Goal: Obtain resource: Download file/media

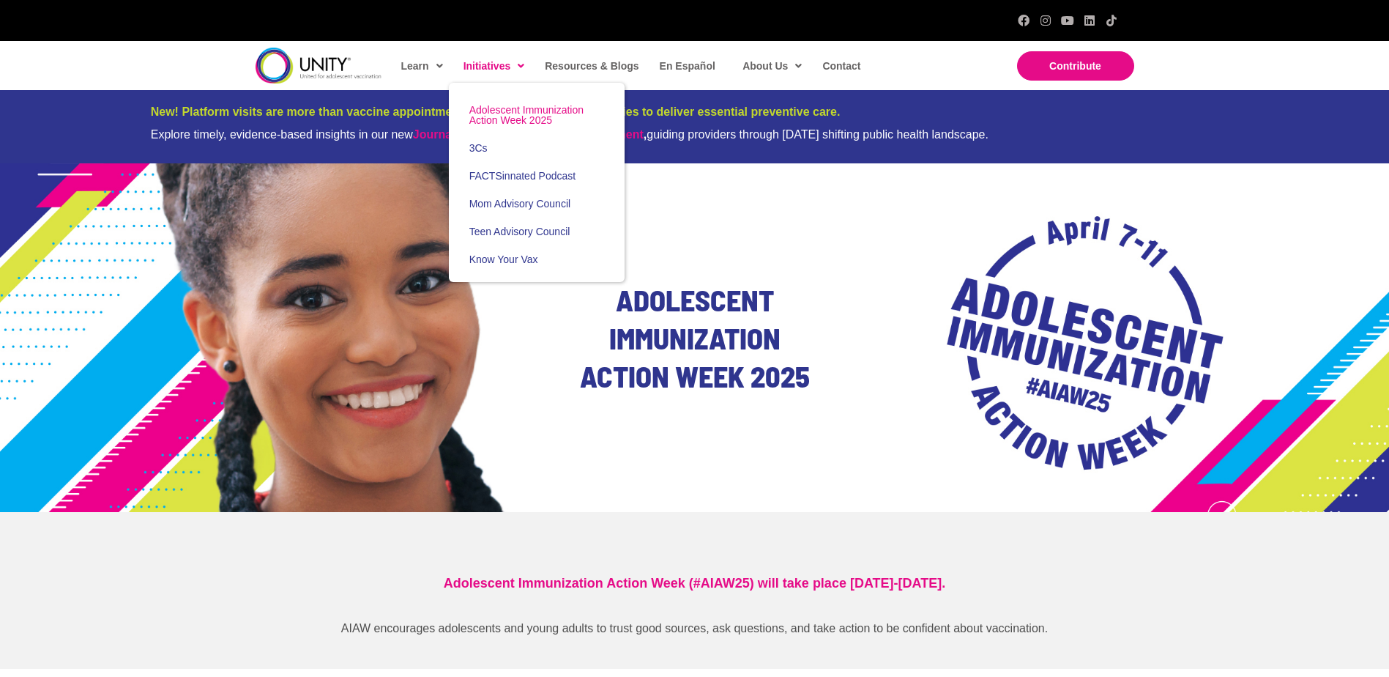
click at [528, 119] on span "Adolescent Immunization Action Week 2025" at bounding box center [526, 115] width 114 height 22
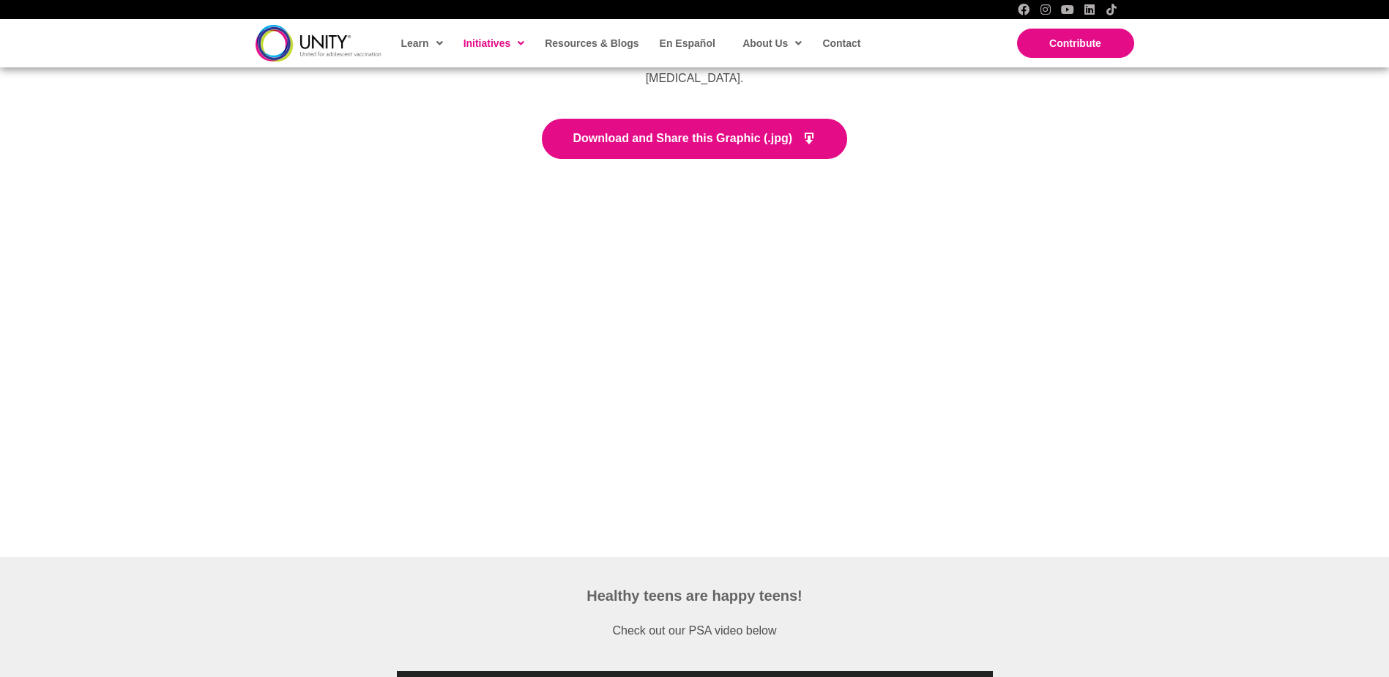
scroll to position [2343, 0]
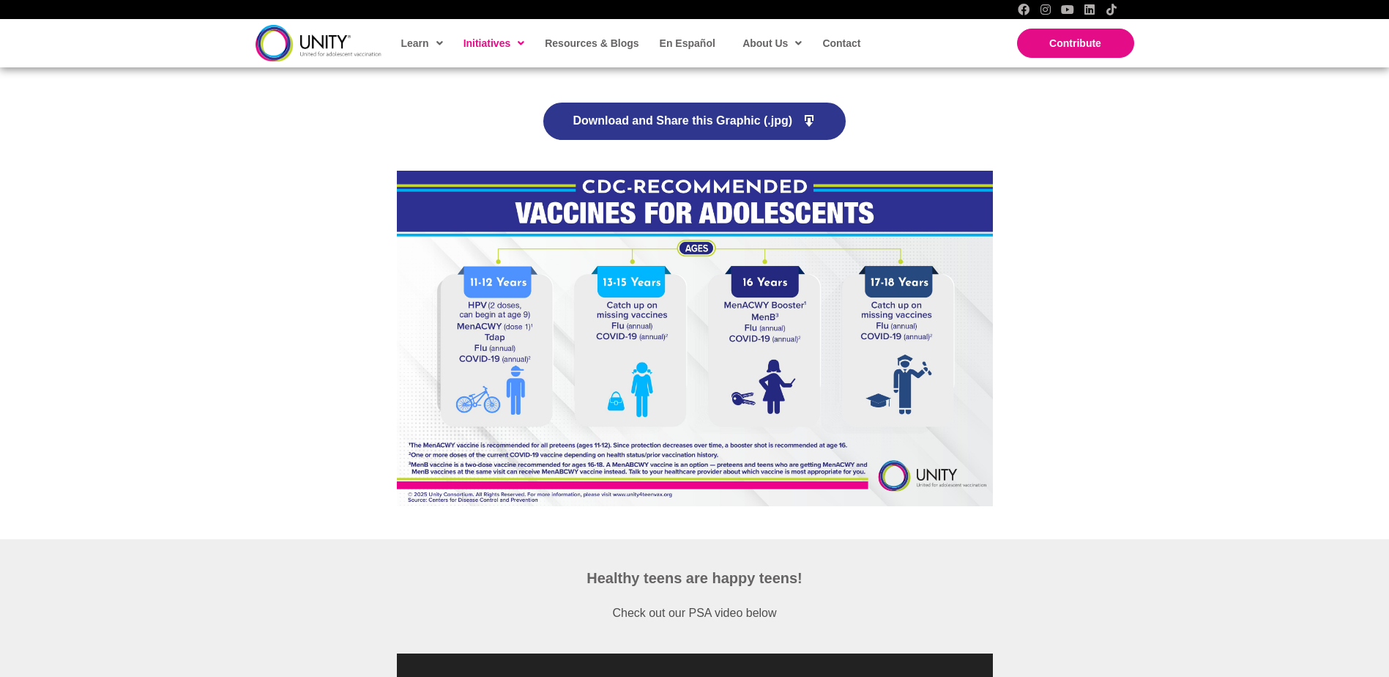
click at [655, 101] on link "Download and Share this Graphic (.jpg)" at bounding box center [694, 121] width 305 height 40
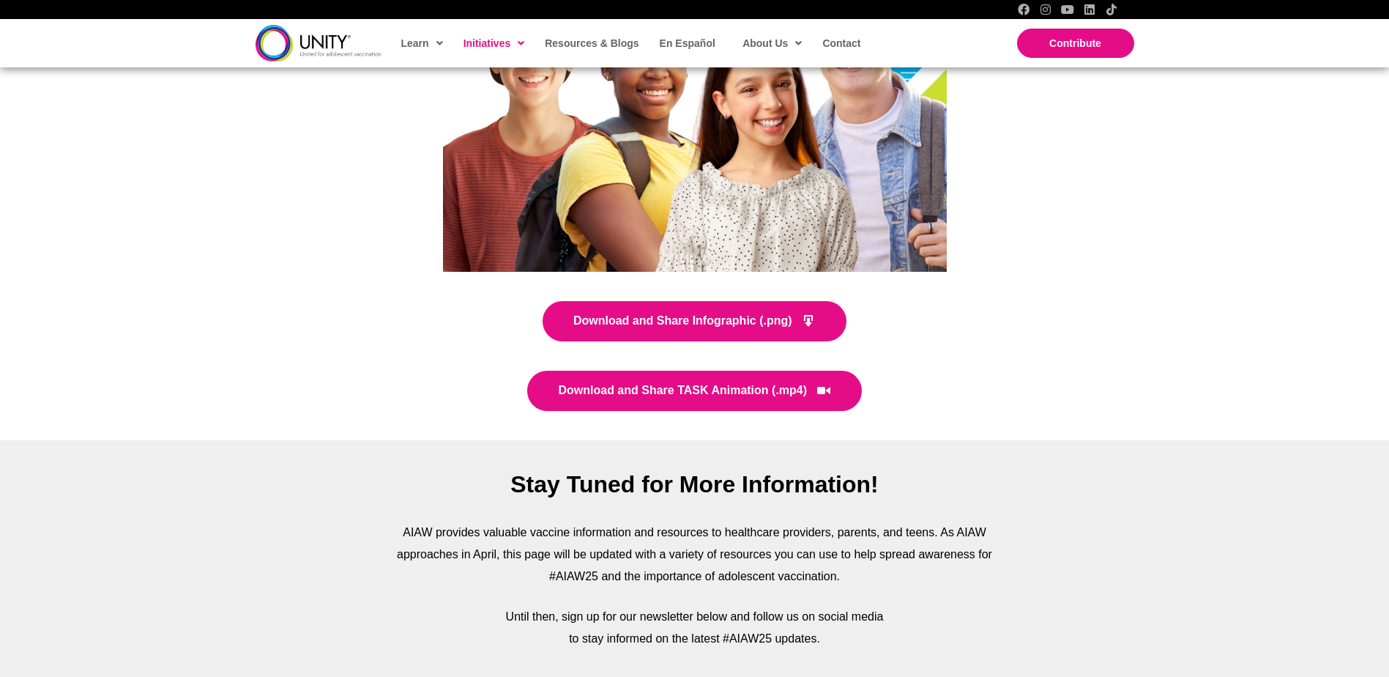
scroll to position [3880, 0]
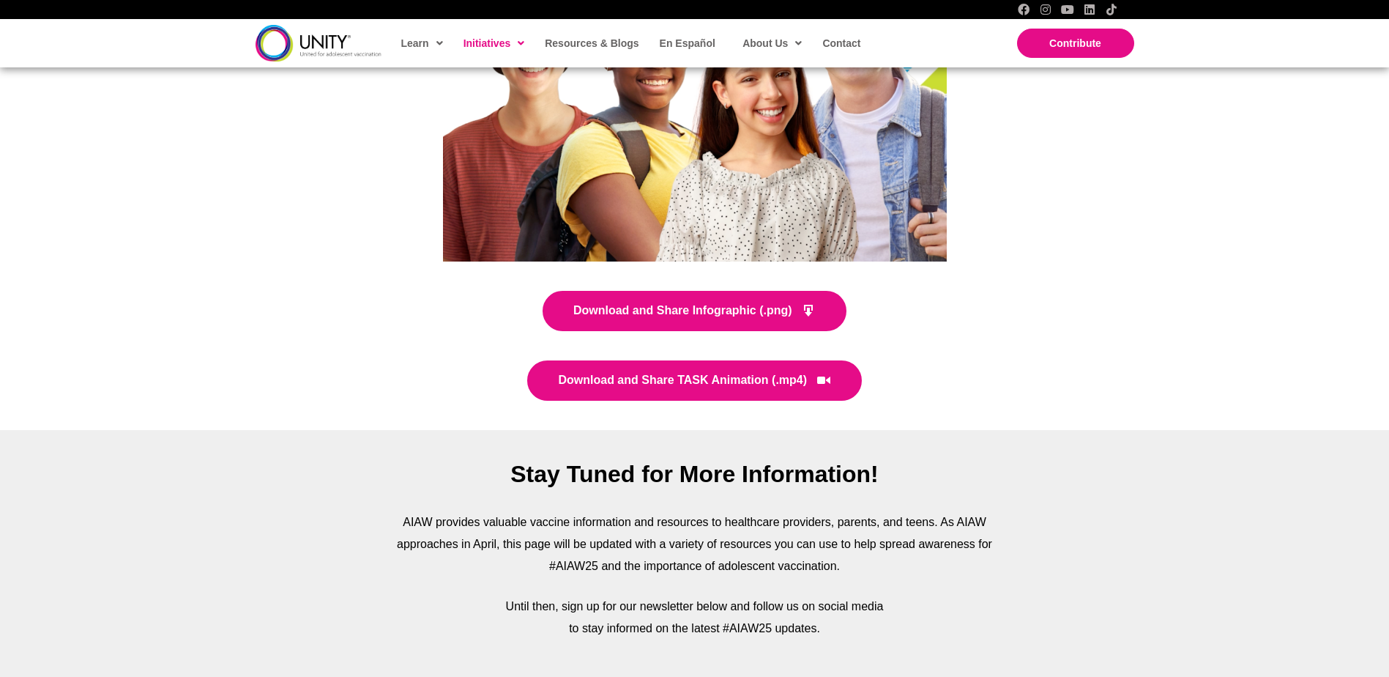
click at [1057, 619] on div "Stay Tuned for More Information! AIAW provides valuable vaccine information and…" at bounding box center [694, 591] width 1389 height 323
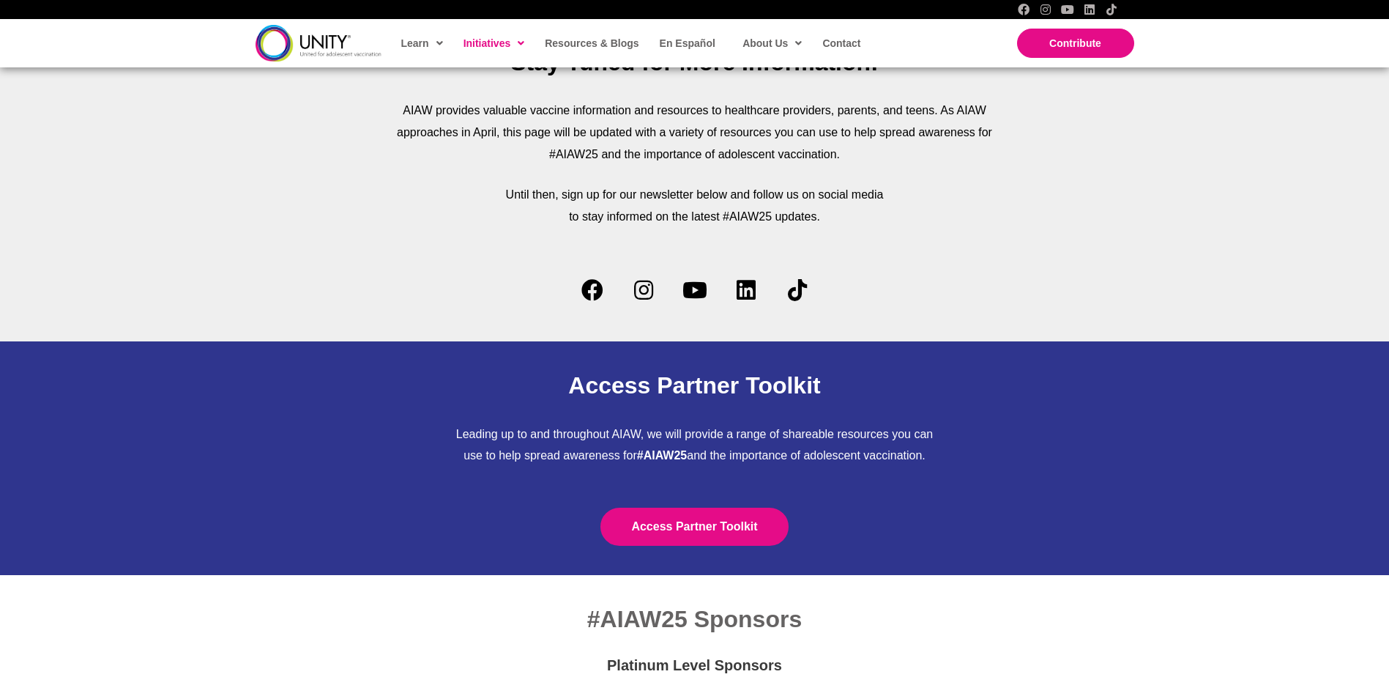
scroll to position [4320, 0]
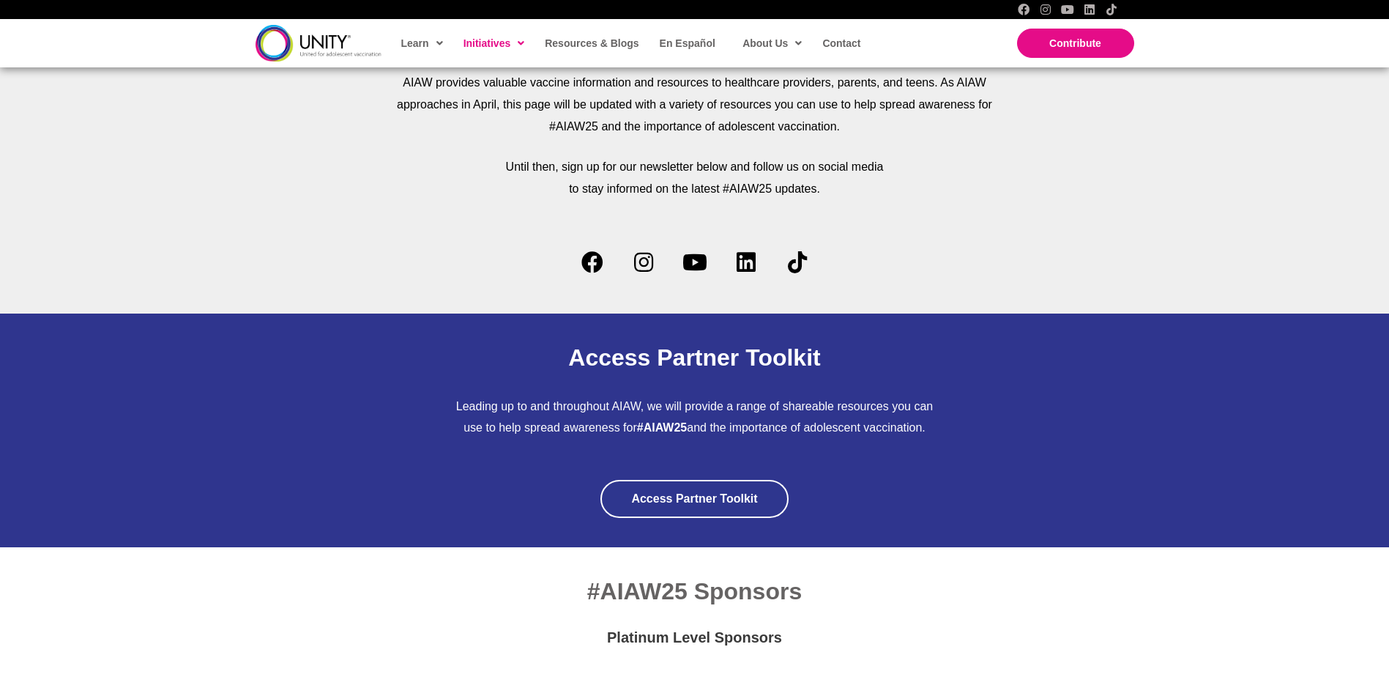
click at [692, 492] on span "Access Partner Toolkit" at bounding box center [694, 498] width 126 height 12
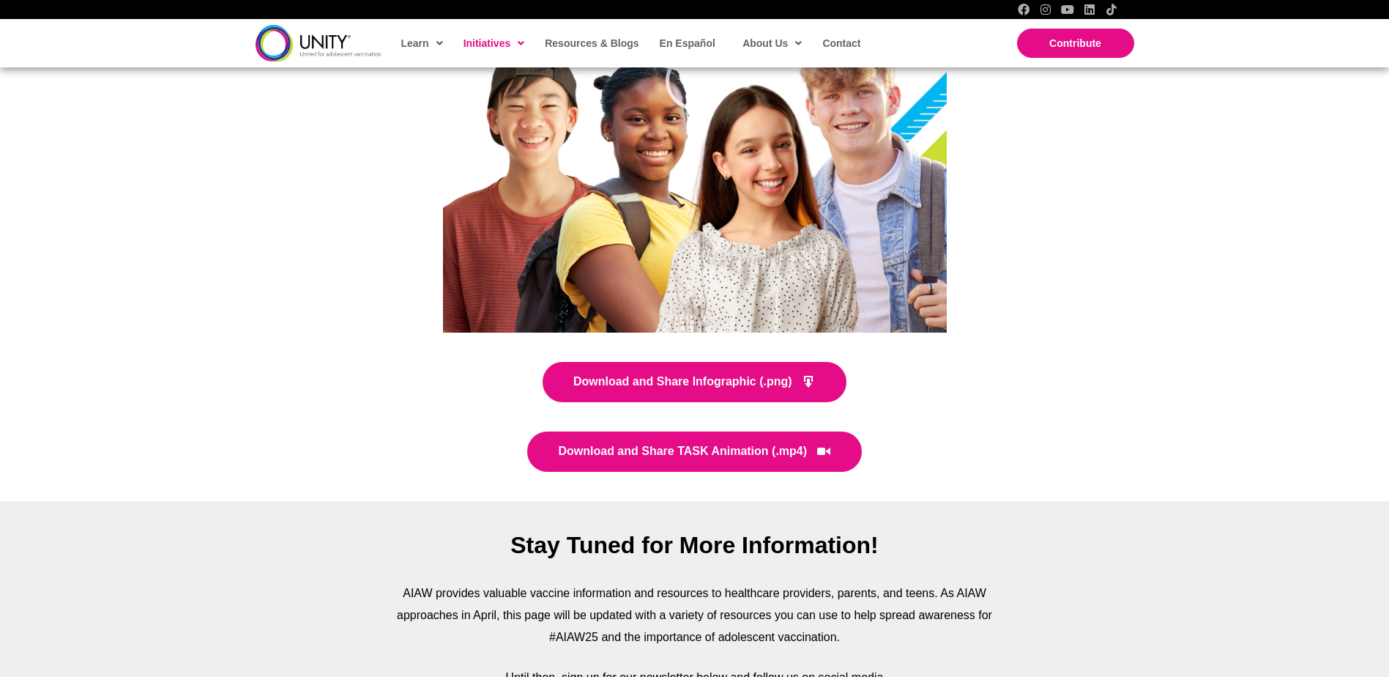
scroll to position [3807, 0]
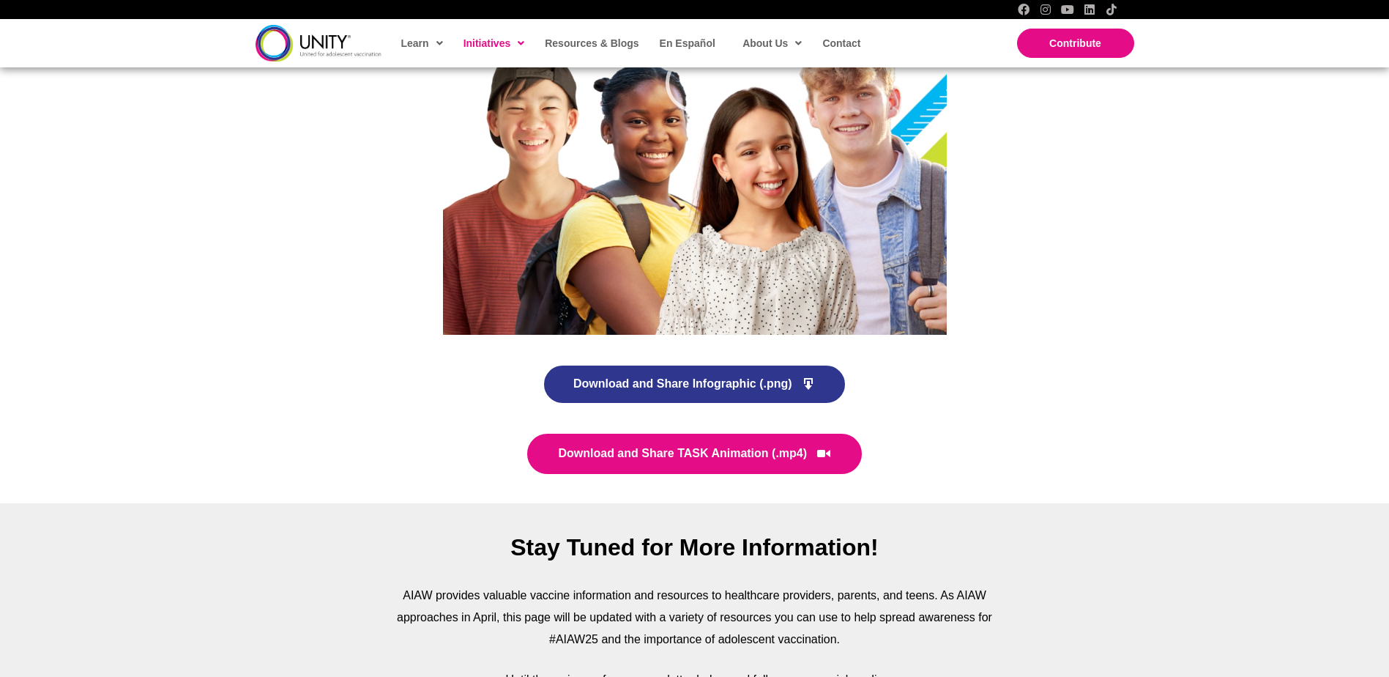
click at [654, 378] on span "Download and Share Infographic (.png)" at bounding box center [682, 384] width 219 height 12
